Goal: Entertainment & Leisure: Browse casually

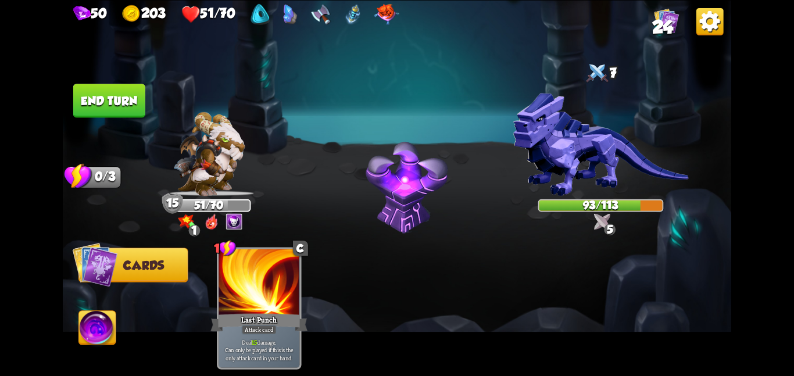
click at [81, 95] on button "End turn" at bounding box center [110, 100] width 74 height 35
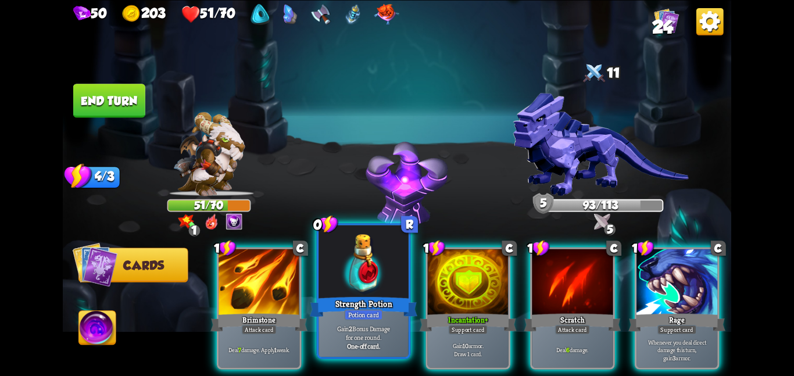
click at [338, 342] on div "One-off card." at bounding box center [363, 346] width 85 height 9
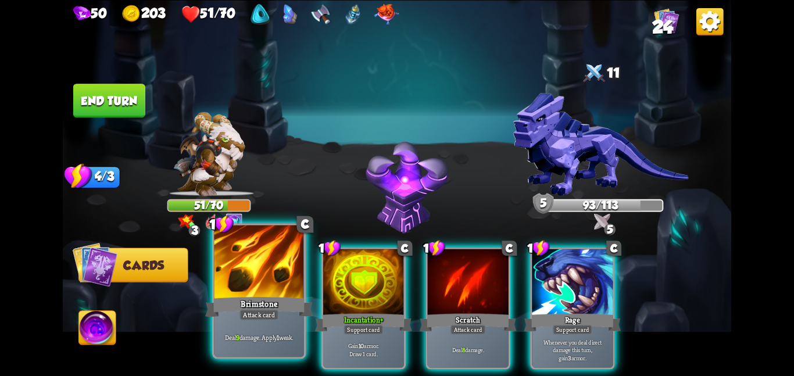
click at [242, 297] on div "Brimstone" at bounding box center [258, 307] width 107 height 24
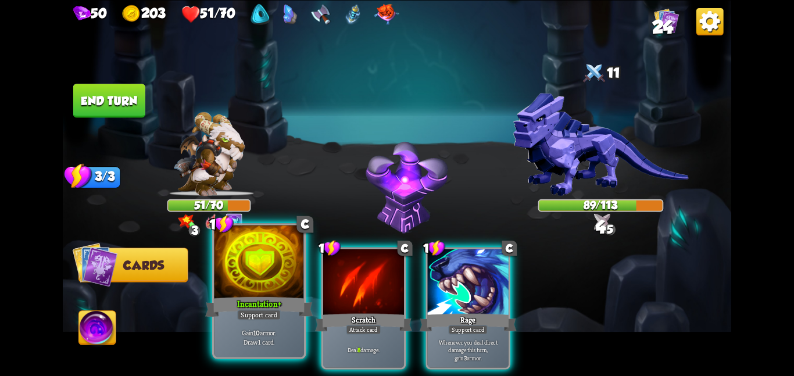
click at [270, 290] on div at bounding box center [259, 263] width 90 height 76
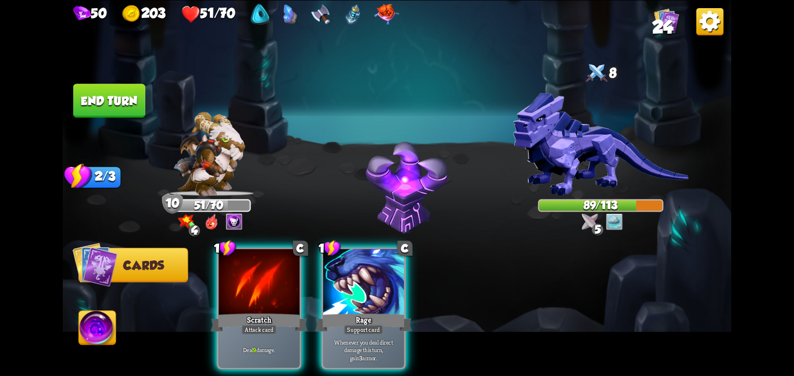
click at [270, 290] on div at bounding box center [258, 283] width 81 height 68
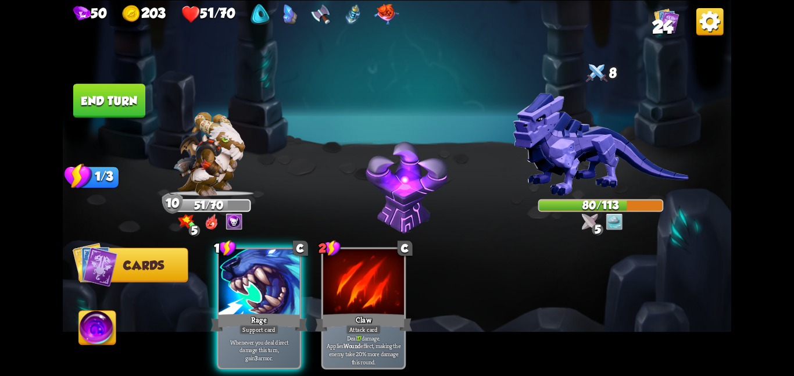
click at [126, 102] on button "End turn" at bounding box center [109, 101] width 72 height 34
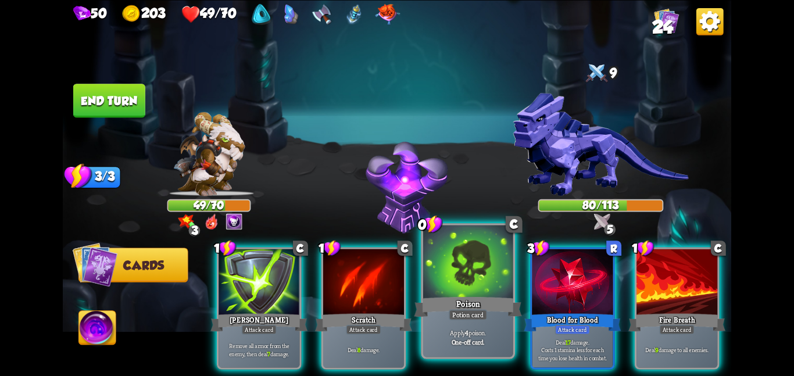
click at [440, 295] on div "Poison" at bounding box center [467, 307] width 107 height 24
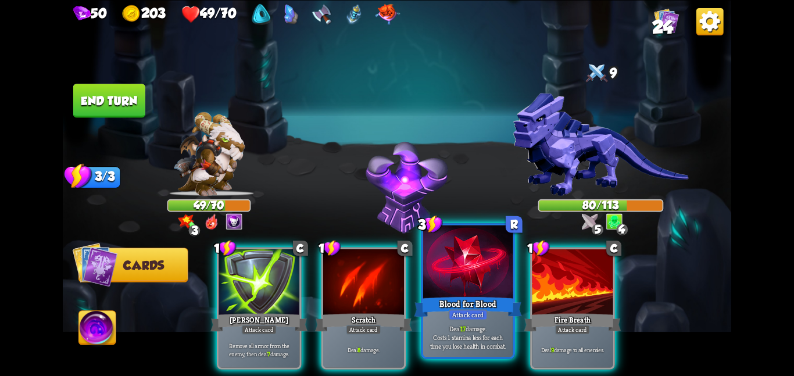
click at [466, 277] on div at bounding box center [468, 263] width 90 height 76
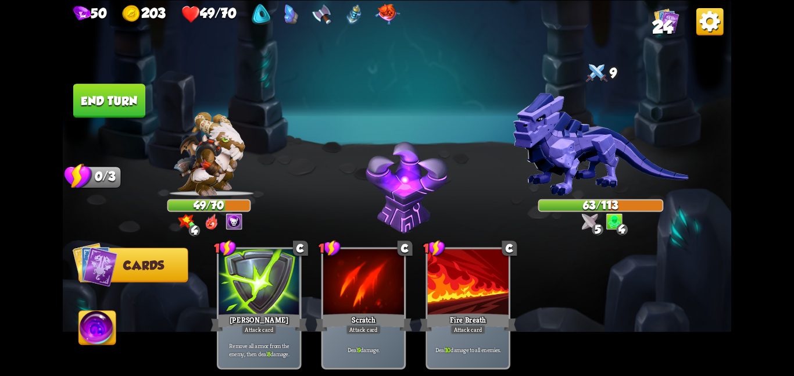
click at [100, 96] on button "End turn" at bounding box center [109, 100] width 74 height 35
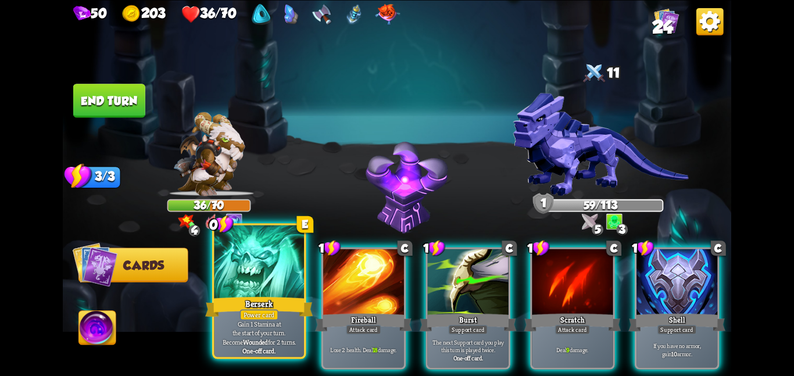
click at [270, 344] on p "Gain 1 Stamina at the start of your turn. Become Wounded for 2 turns." at bounding box center [258, 333] width 85 height 27
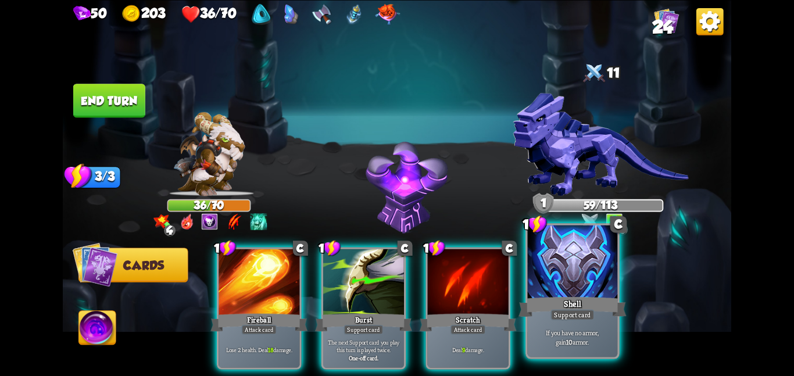
click at [580, 306] on div "Shell" at bounding box center [571, 307] width 107 height 24
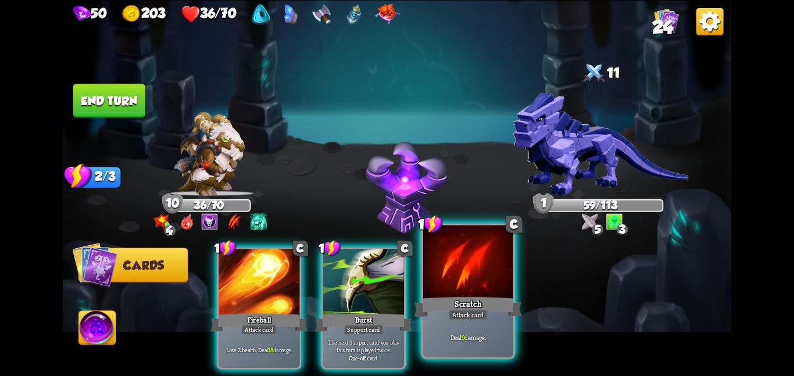
click at [468, 268] on div at bounding box center [468, 263] width 90 height 76
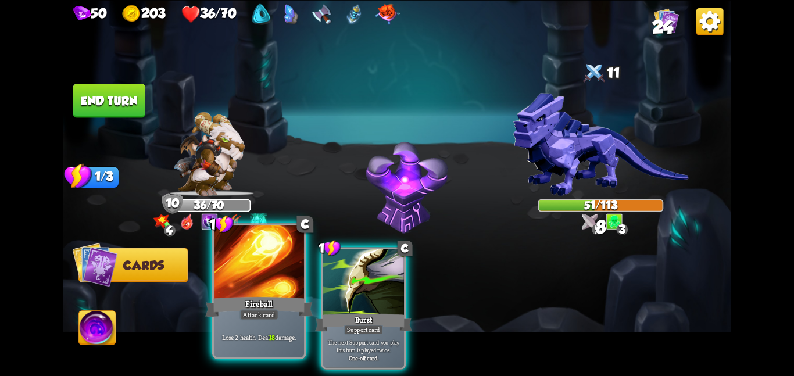
click at [259, 270] on div at bounding box center [259, 263] width 90 height 76
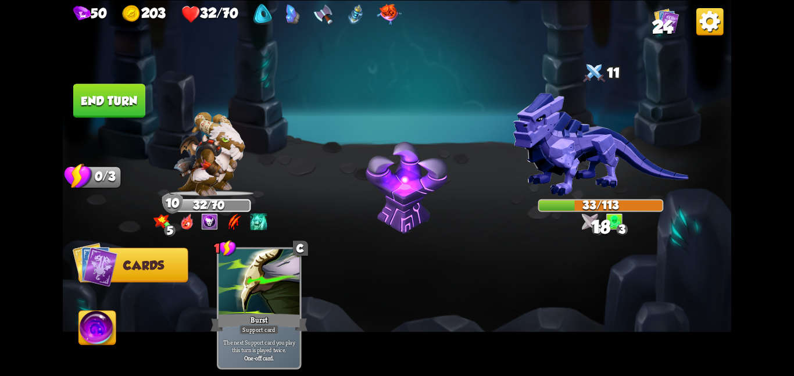
click at [114, 88] on button "End turn" at bounding box center [109, 101] width 72 height 34
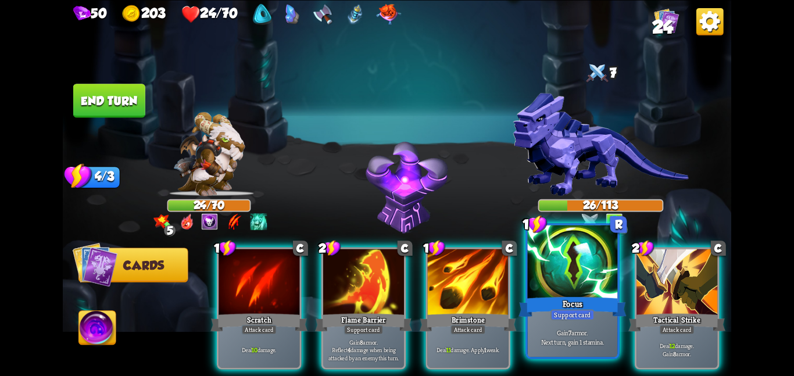
click at [544, 298] on div "Focus" at bounding box center [571, 307] width 107 height 24
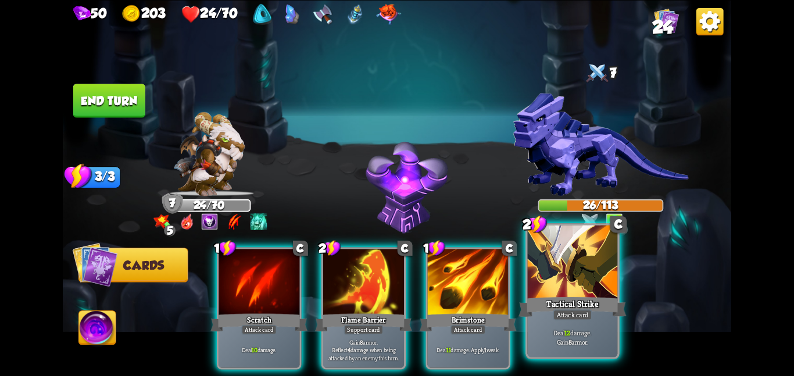
click at [542, 324] on div "Deal 12 damage. Gain 8 armor." at bounding box center [572, 336] width 90 height 39
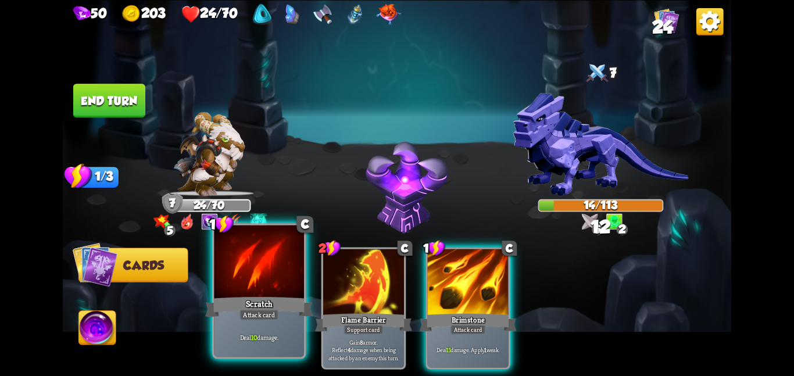
click at [227, 302] on div "Scratch" at bounding box center [258, 307] width 107 height 24
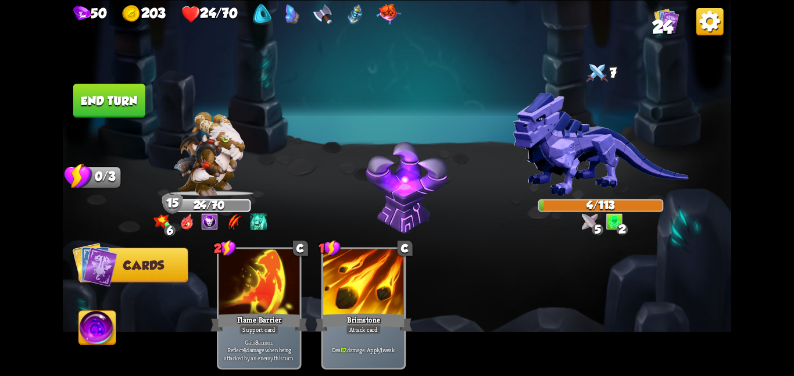
click at [128, 95] on button "End turn" at bounding box center [109, 100] width 73 height 34
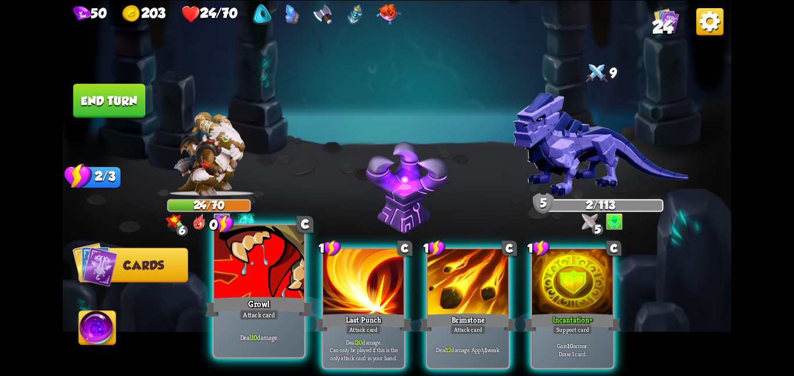
click at [254, 326] on div "Deal 10 damage." at bounding box center [259, 336] width 90 height 39
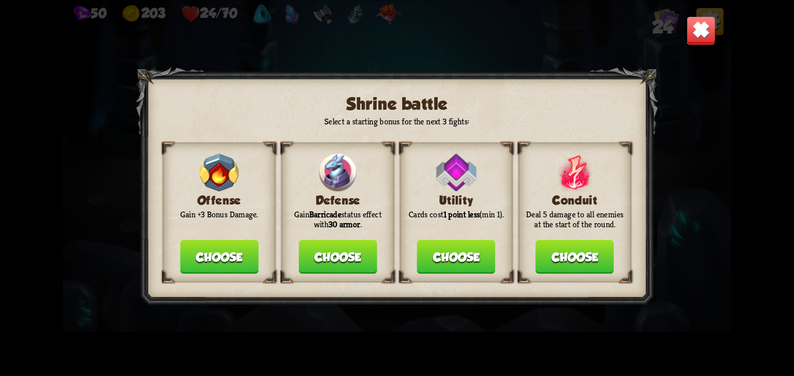
click at [346, 244] on button "Choose" at bounding box center [338, 257] width 78 height 34
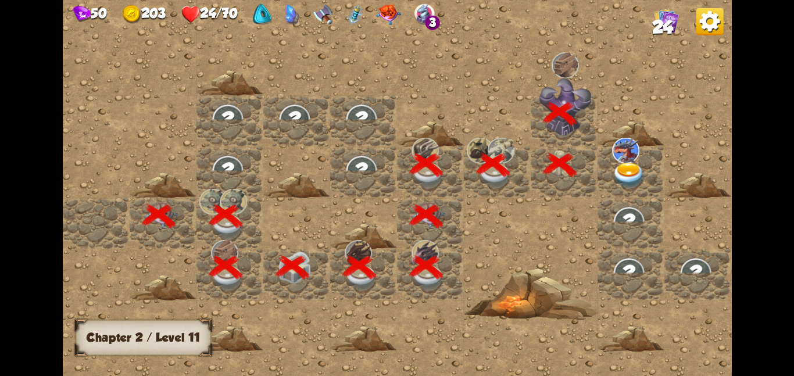
scroll to position [0, 223]
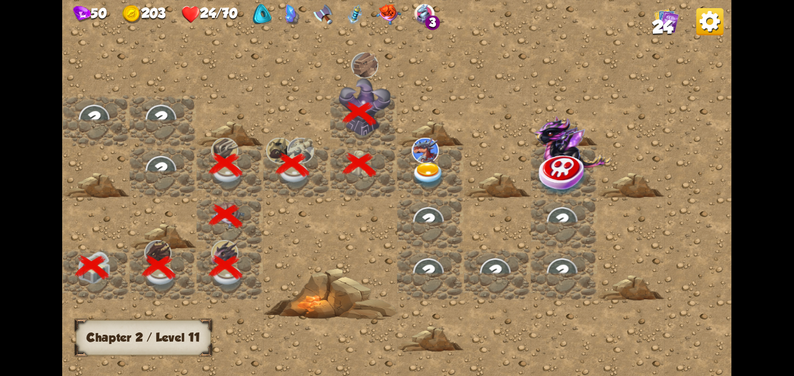
click at [424, 179] on img at bounding box center [428, 175] width 34 height 26
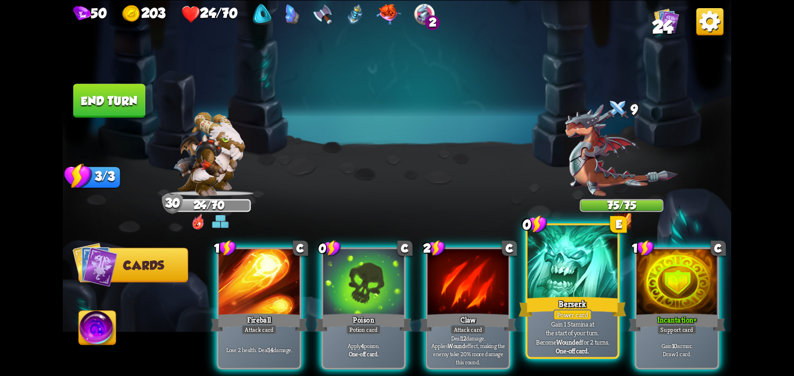
click at [580, 303] on div "Berserk" at bounding box center [571, 307] width 107 height 24
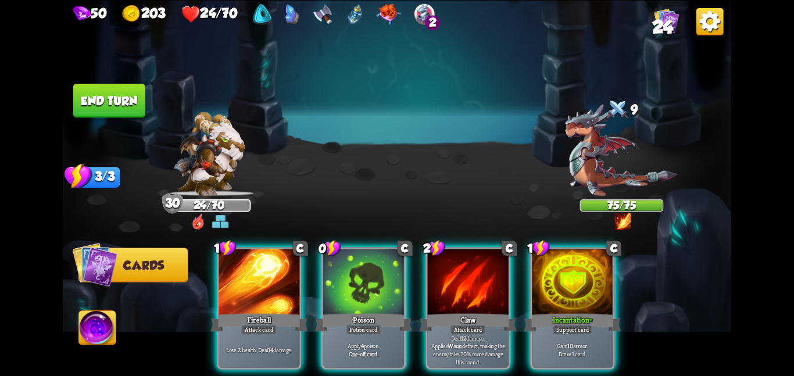
click at [580, 311] on div "Incantation +" at bounding box center [571, 321] width 97 height 21
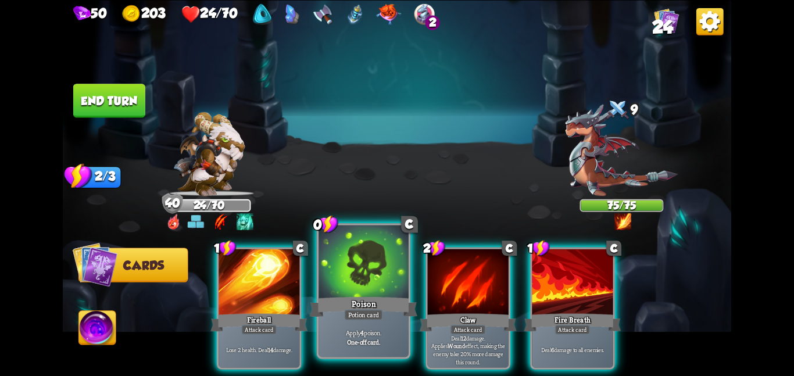
click at [377, 282] on div at bounding box center [363, 263] width 90 height 76
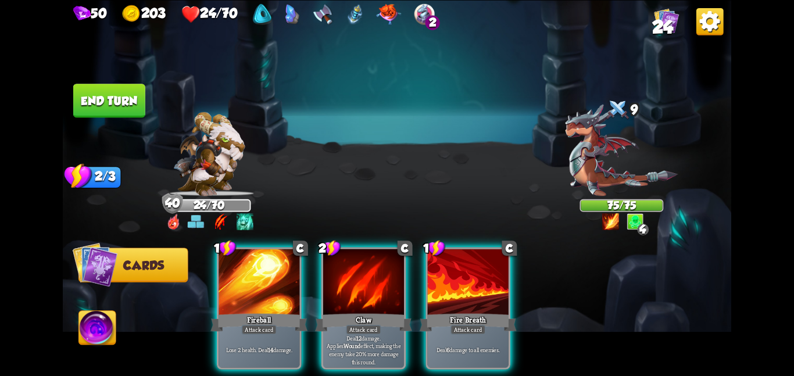
click at [377, 282] on div at bounding box center [363, 283] width 81 height 68
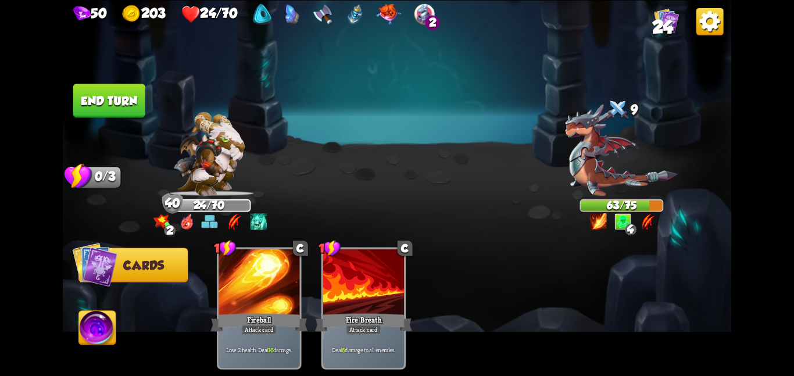
click at [101, 92] on button "End turn" at bounding box center [110, 100] width 74 height 35
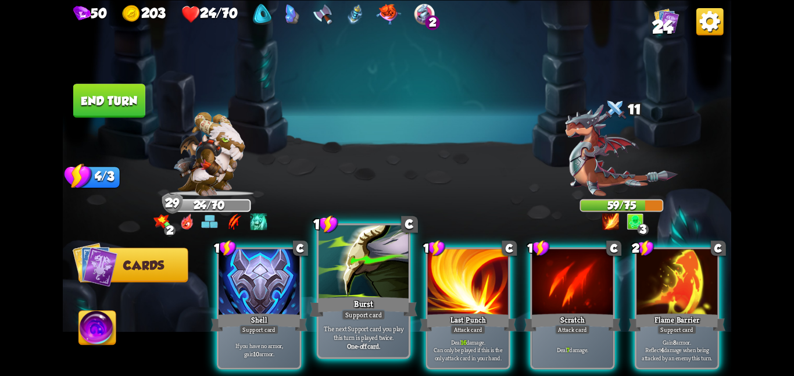
click at [329, 325] on p "The next Support card you play this turn is played twice." at bounding box center [363, 333] width 85 height 18
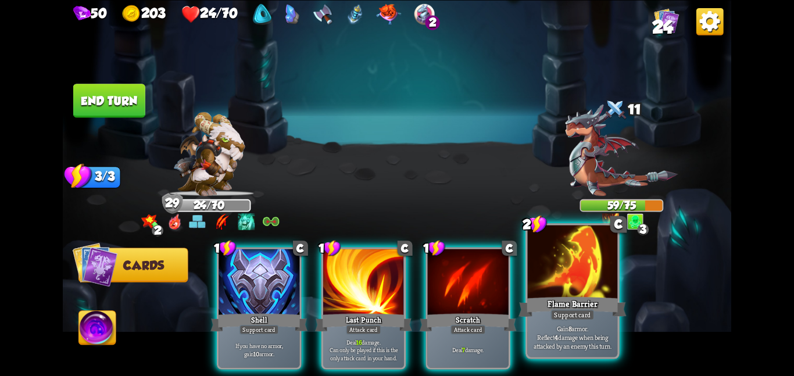
click at [608, 266] on div at bounding box center [572, 263] width 90 height 76
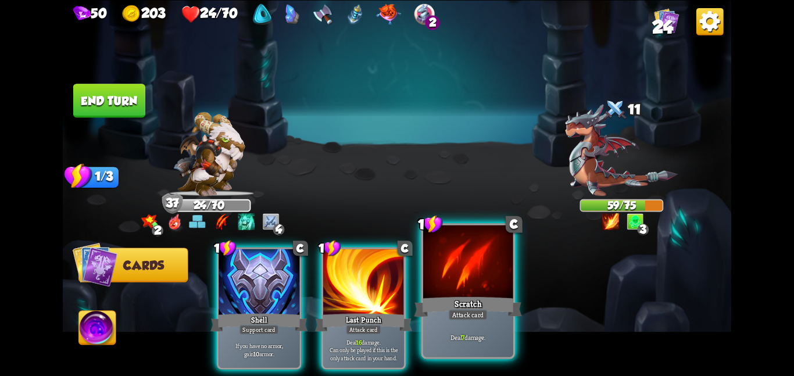
click at [495, 271] on div at bounding box center [468, 263] width 90 height 76
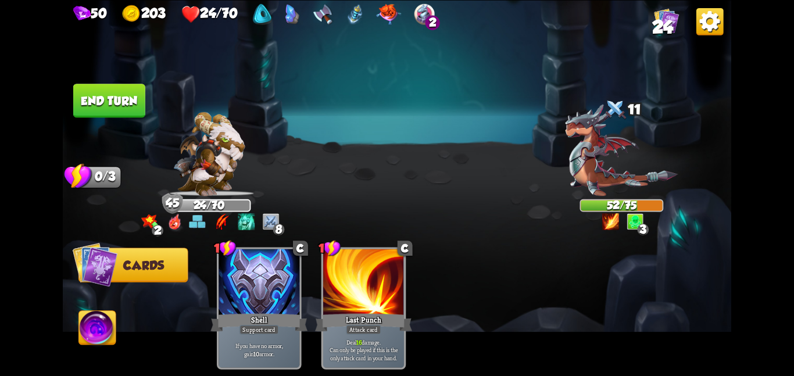
click at [95, 87] on button "End turn" at bounding box center [109, 100] width 73 height 35
